Goal: Task Accomplishment & Management: Manage account settings

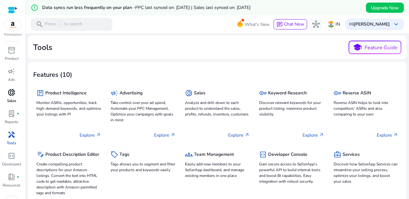
click at [15, 92] on span "donut_small" at bounding box center [12, 92] width 8 height 8
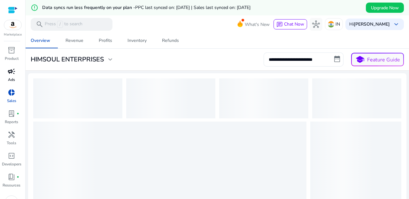
click at [10, 69] on span "campaign" at bounding box center [12, 71] width 8 height 8
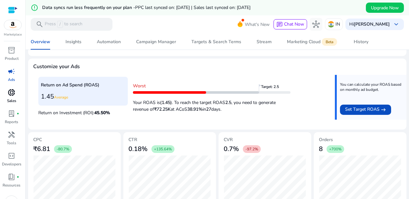
scroll to position [264, 0]
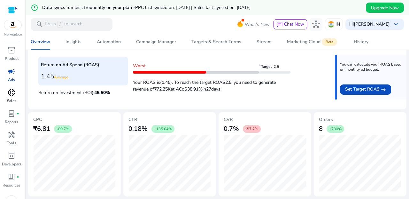
click at [10, 93] on span "donut_small" at bounding box center [12, 92] width 8 height 8
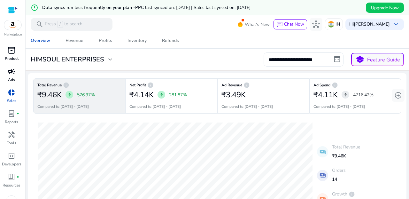
click at [13, 56] on p "Product" at bounding box center [12, 59] width 14 height 6
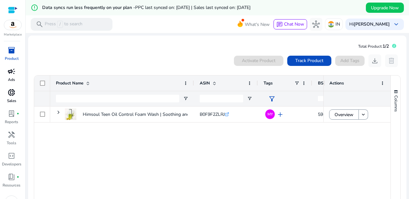
scroll to position [4, 0]
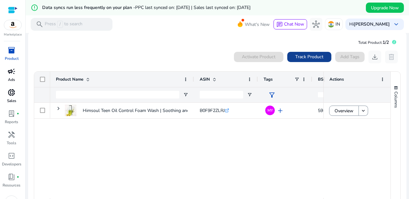
click at [313, 60] on span "Track Product" at bounding box center [309, 56] width 28 height 7
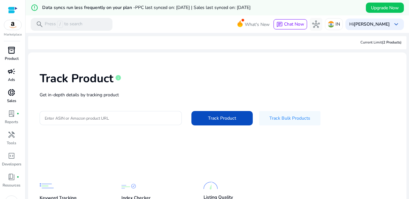
click at [12, 52] on span "inventory_2" at bounding box center [12, 50] width 8 height 8
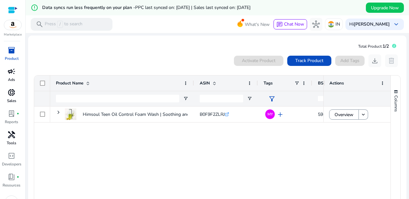
click at [10, 143] on p "Tools" at bounding box center [12, 143] width 10 height 6
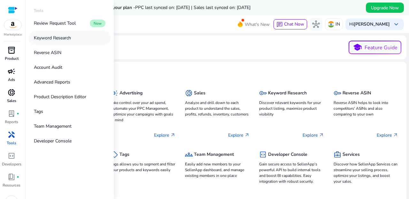
click at [67, 38] on p "Keyword Research" at bounding box center [52, 37] width 37 height 7
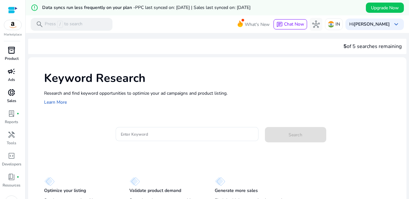
scroll to position [19, 0]
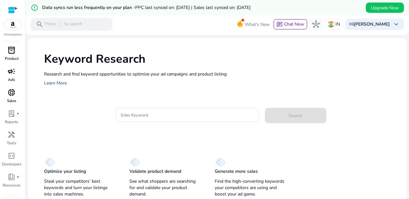
click at [10, 56] on p "Product" at bounding box center [12, 59] width 14 height 6
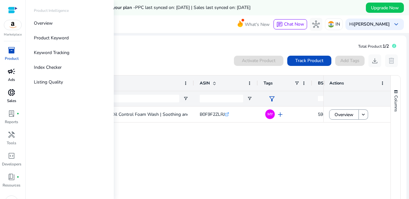
click at [10, 76] on div "campaign" at bounding box center [12, 71] width 18 height 10
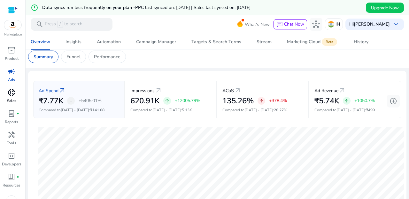
scroll to position [13, 0]
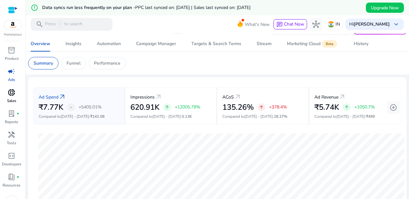
click at [10, 97] on div "donut_small" at bounding box center [12, 92] width 18 height 10
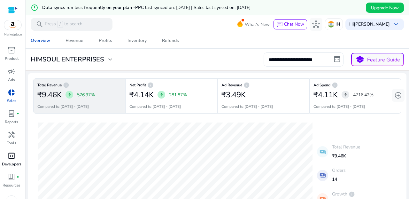
click at [13, 158] on span "code_blocks" at bounding box center [12, 156] width 8 height 8
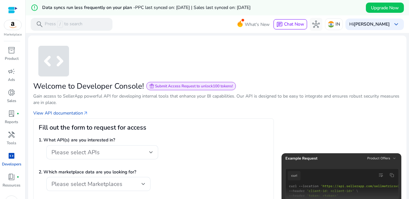
click at [16, 25] on img at bounding box center [12, 25] width 17 height 10
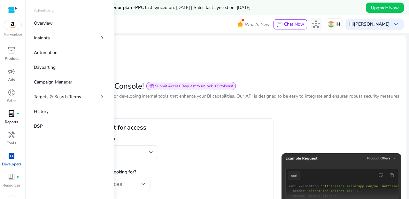
scroll to position [12, 0]
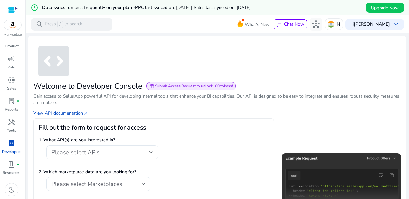
click at [14, 81] on span "donut_small" at bounding box center [12, 80] width 8 height 8
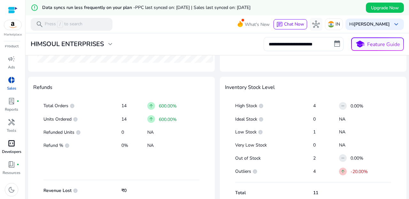
scroll to position [358, 0]
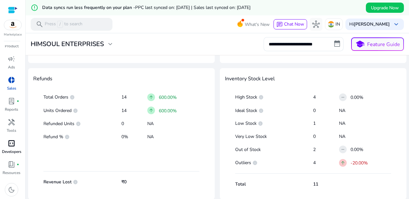
click at [13, 63] on span "campaign" at bounding box center [12, 59] width 8 height 8
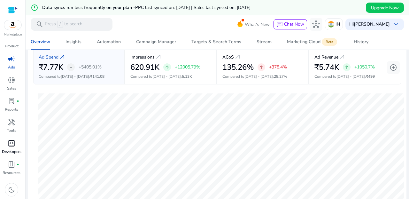
scroll to position [51, 0]
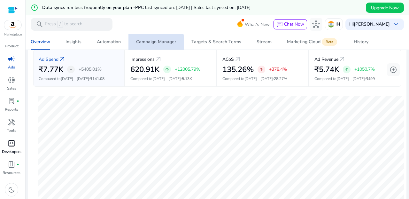
click at [155, 43] on div "Campaign Manager" at bounding box center [156, 42] width 40 height 4
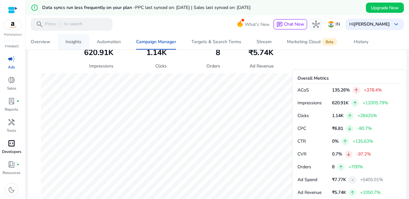
click at [75, 44] on div "Insights" at bounding box center [73, 42] width 16 height 4
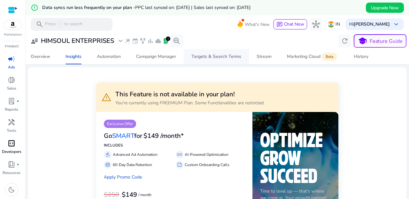
click at [202, 57] on div "Targets & Search Terms" at bounding box center [216, 56] width 50 height 4
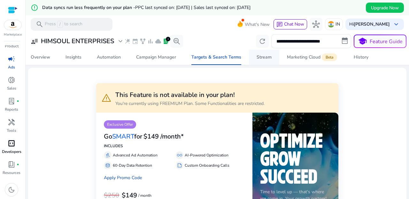
click at [264, 56] on div "Stream" at bounding box center [263, 57] width 15 height 4
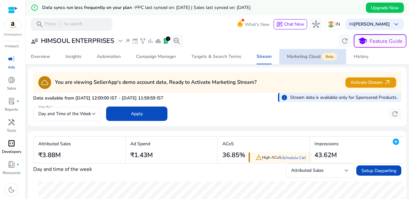
click at [308, 56] on div "Marketing Cloud Beta" at bounding box center [312, 56] width 51 height 5
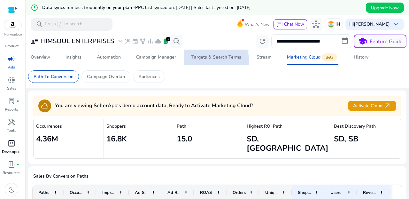
click at [212, 59] on div "Targets & Search Terms" at bounding box center [216, 57] width 50 height 4
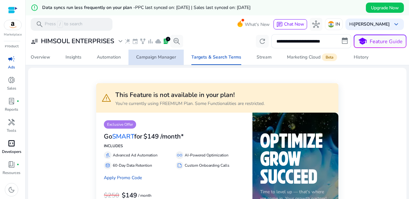
click at [159, 58] on div "Campaign Manager" at bounding box center [156, 57] width 40 height 4
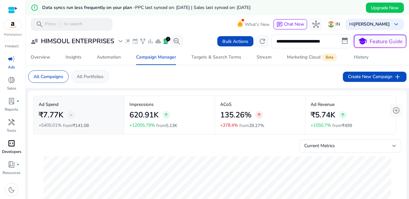
click at [97, 76] on p "All Portfolios" at bounding box center [90, 76] width 27 height 7
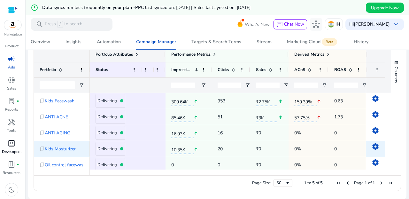
scroll to position [4, 0]
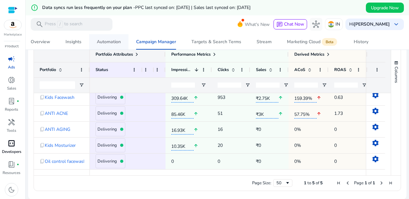
click at [112, 43] on div "Automation" at bounding box center [109, 42] width 24 height 4
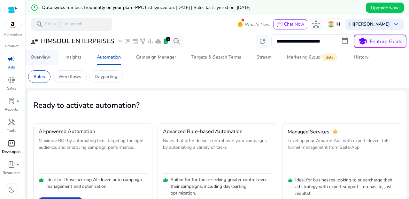
click at [47, 58] on div "Overview" at bounding box center [40, 57] width 19 height 4
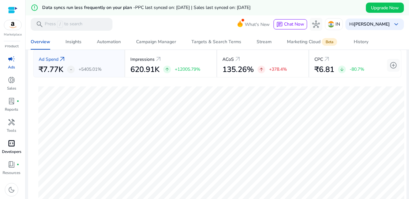
scroll to position [52, 0]
